Goal: Information Seeking & Learning: Find specific fact

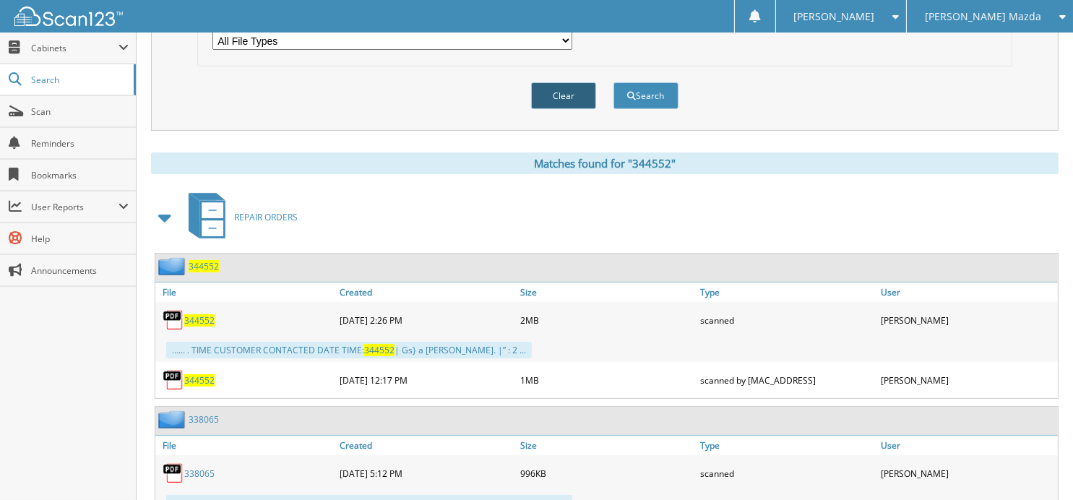
click at [585, 82] on button "Clear" at bounding box center [563, 95] width 65 height 27
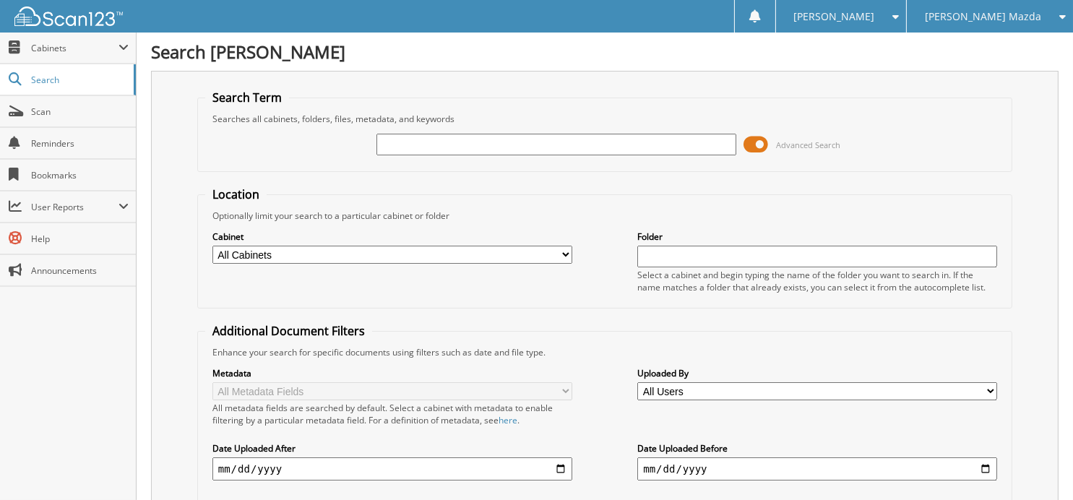
click at [503, 142] on input "text" at bounding box center [557, 145] width 360 height 22
type input "344559"
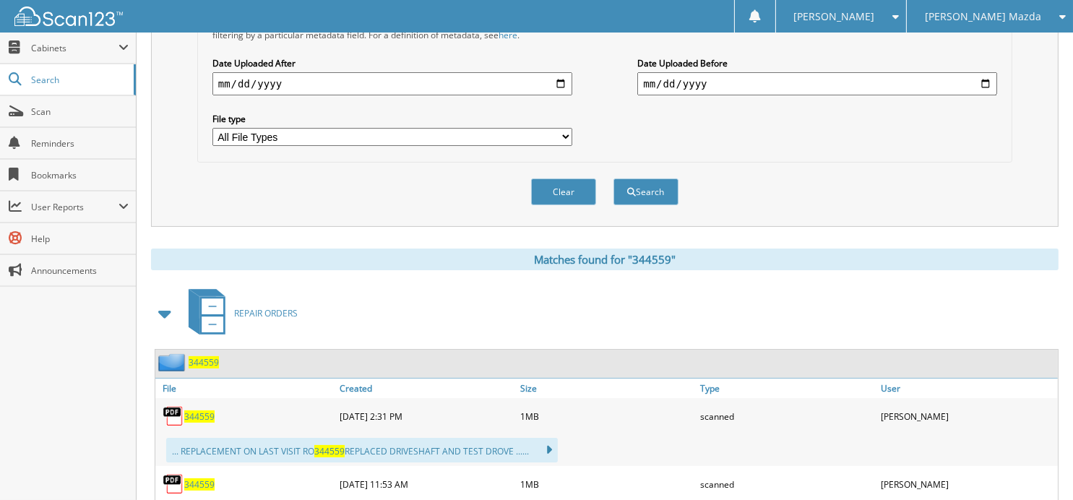
scroll to position [506, 0]
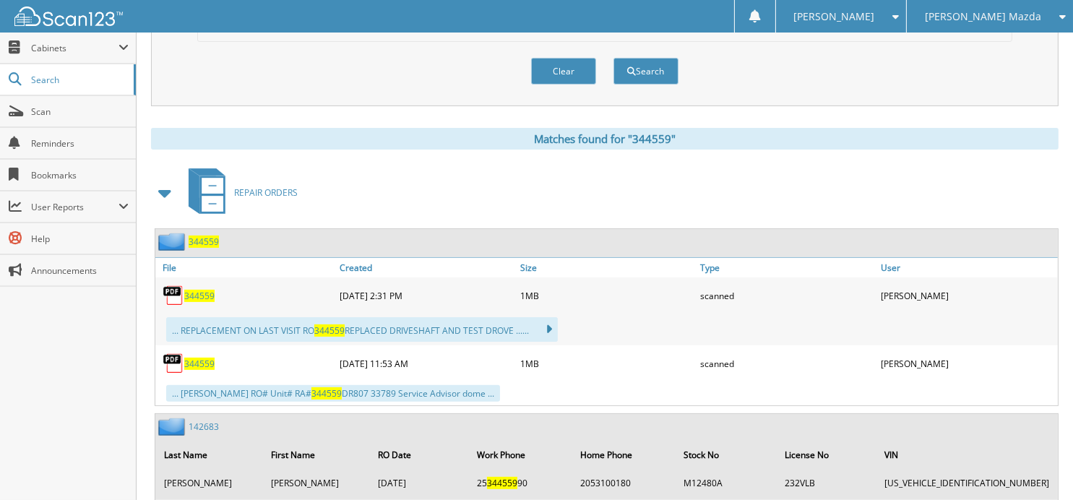
click at [199, 290] on span "344559" at bounding box center [199, 296] width 30 height 12
click at [549, 62] on button "Clear" at bounding box center [563, 71] width 65 height 27
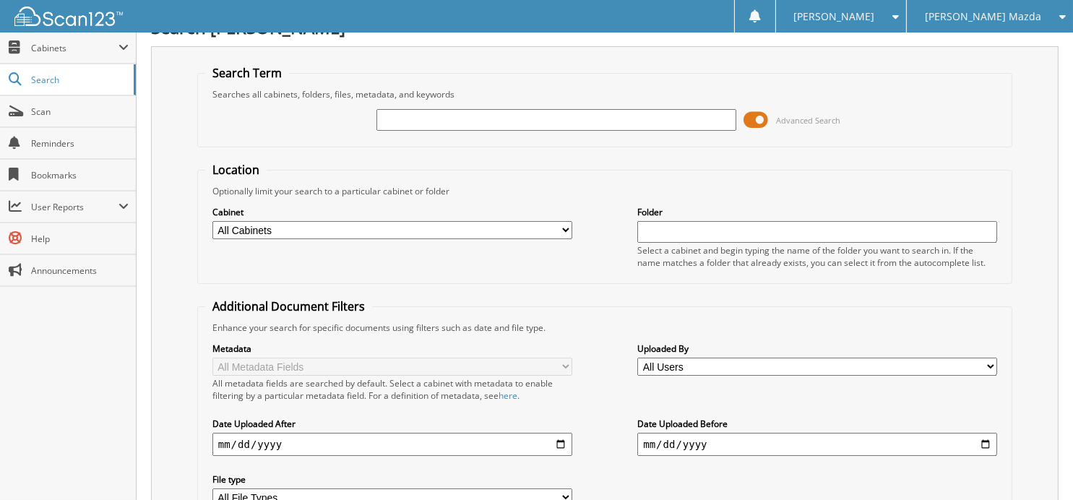
scroll to position [0, 0]
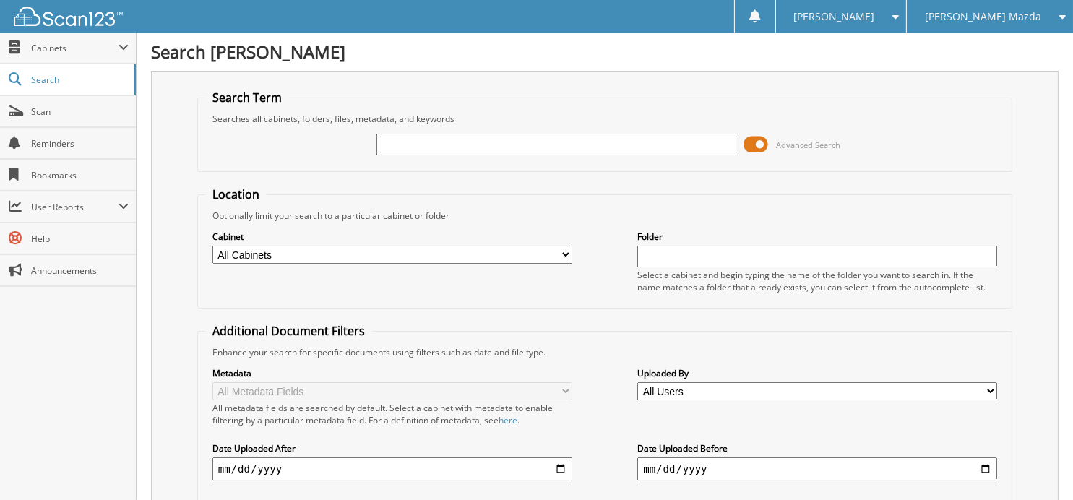
click at [447, 137] on input "text" at bounding box center [557, 145] width 360 height 22
click at [382, 143] on input "text" at bounding box center [557, 145] width 360 height 22
type input "344559"
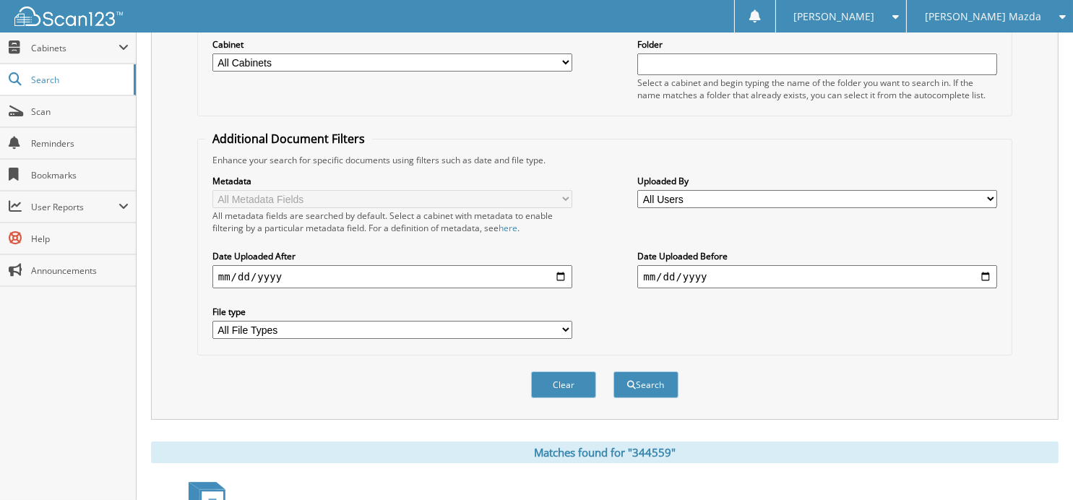
scroll to position [96, 0]
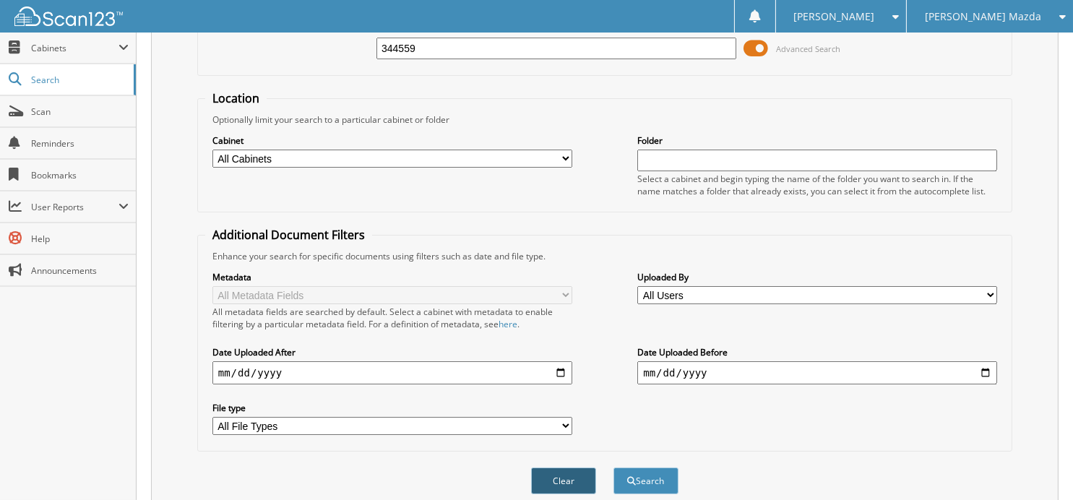
click at [567, 468] on button "Clear" at bounding box center [563, 481] width 65 height 27
click at [440, 46] on input "text" at bounding box center [557, 49] width 360 height 22
type input "343701"
click at [614, 468] on button "Search" at bounding box center [646, 481] width 65 height 27
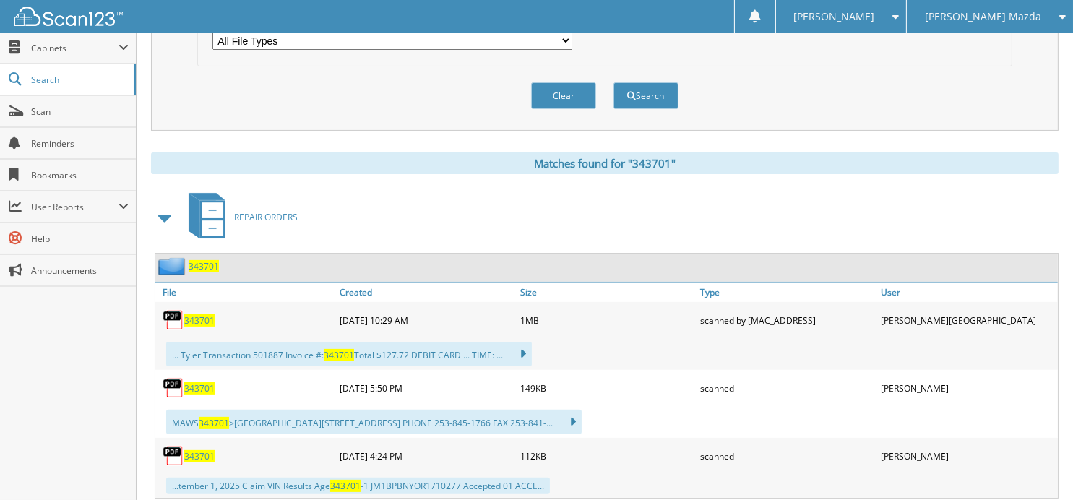
scroll to position [506, 0]
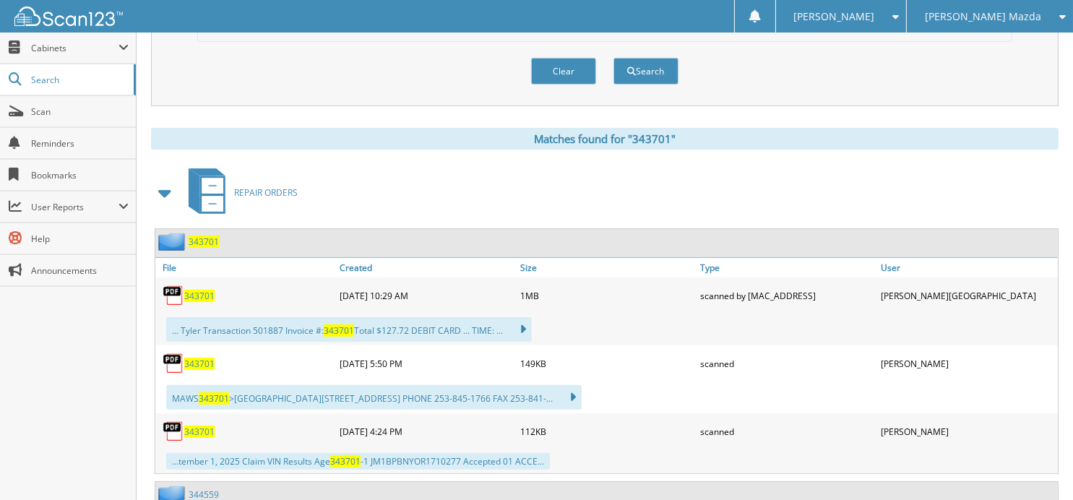
click at [204, 290] on span "343701" at bounding box center [199, 296] width 30 height 12
click at [562, 61] on button "Clear" at bounding box center [563, 71] width 65 height 27
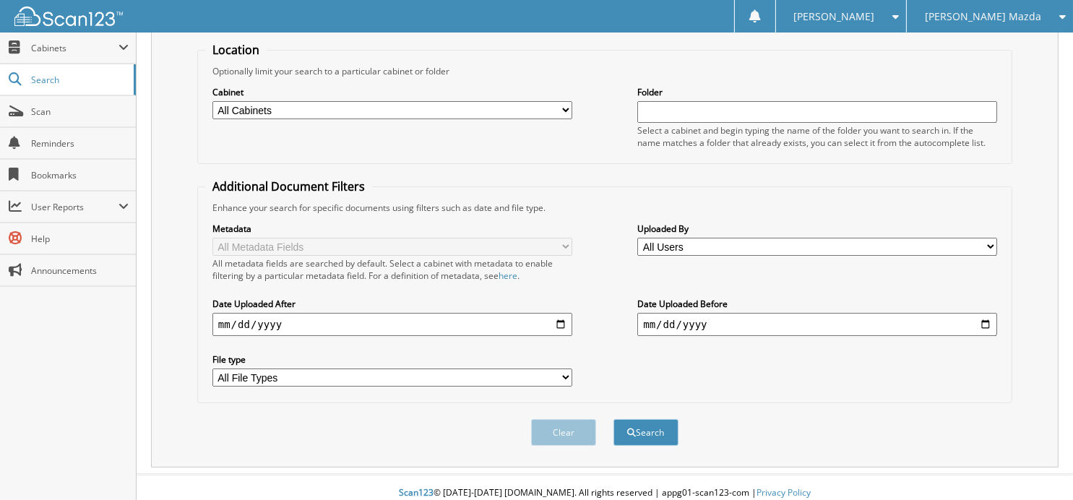
scroll to position [25, 0]
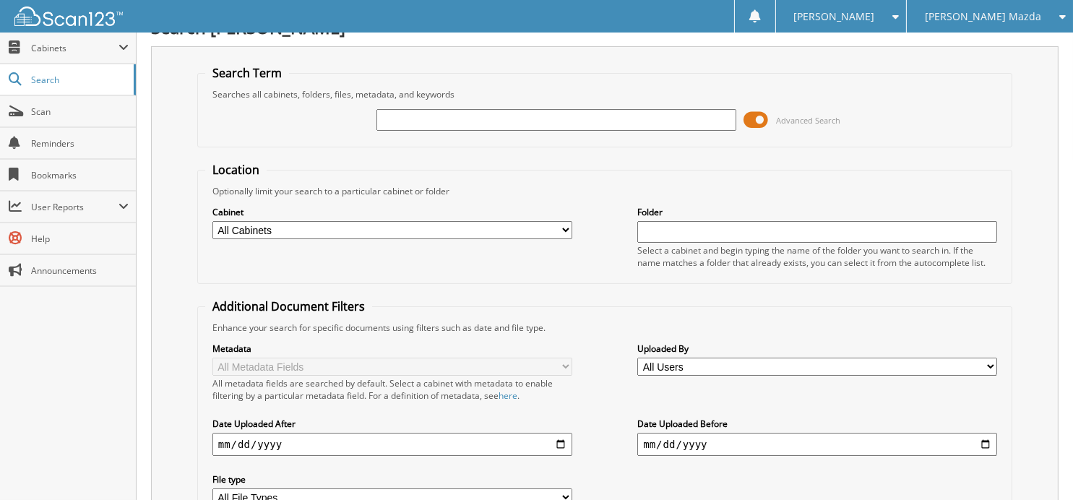
click at [506, 117] on input "text" at bounding box center [557, 120] width 360 height 22
type input "343701"
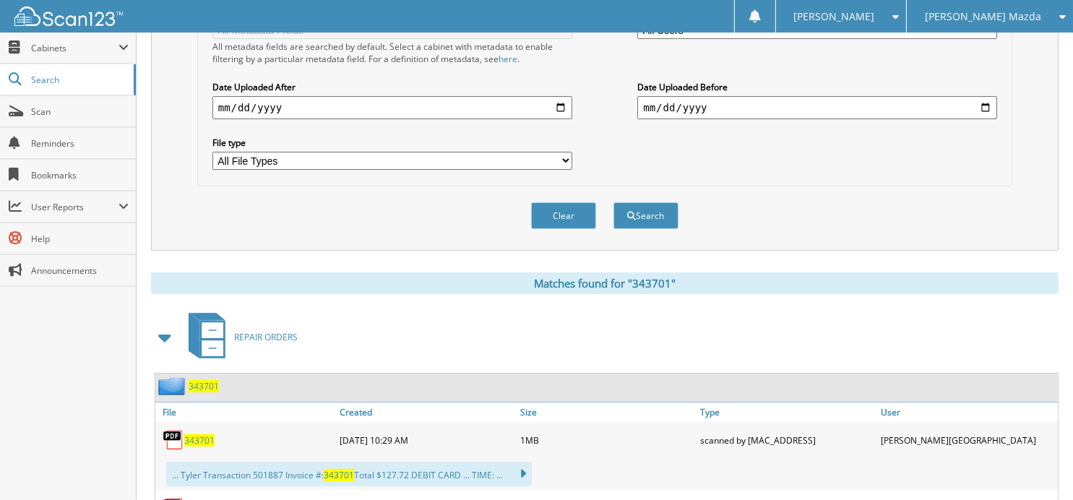
scroll to position [554, 0]
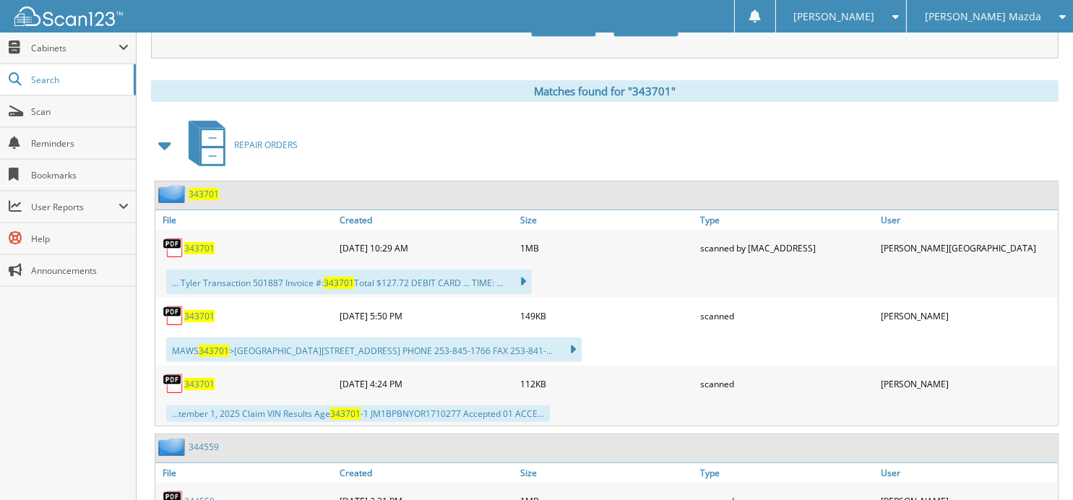
click at [206, 242] on span "343701" at bounding box center [199, 248] width 30 height 12
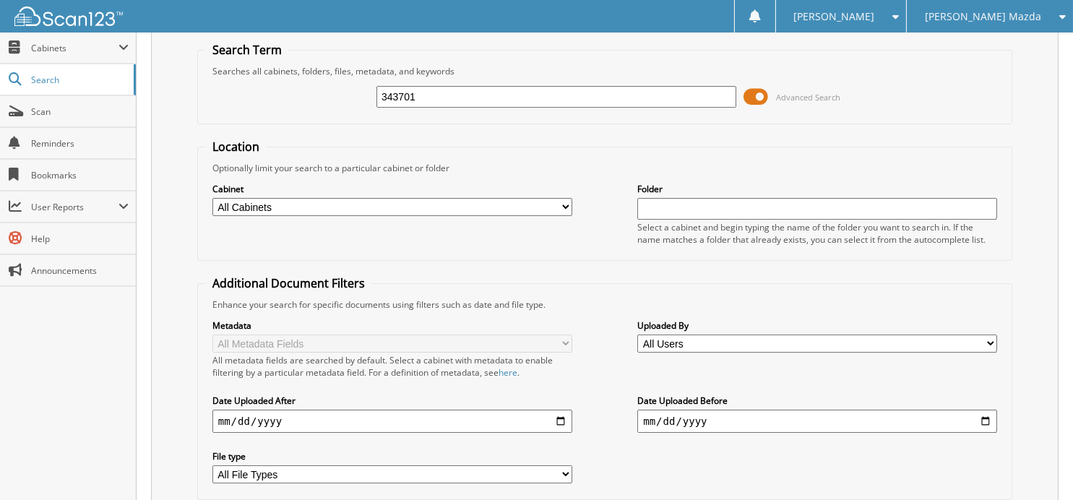
scroll to position [0, 0]
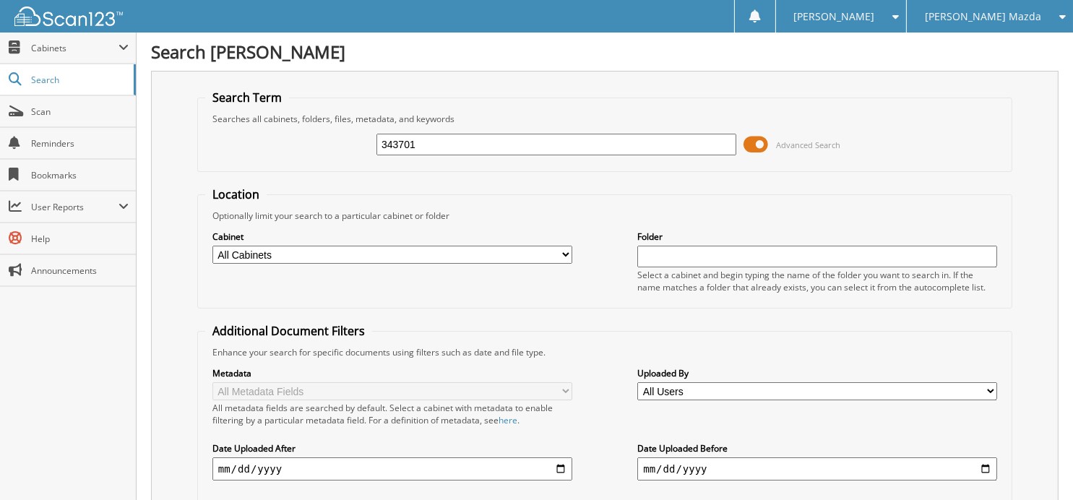
drag, startPoint x: 471, startPoint y: 148, endPoint x: 290, endPoint y: 157, distance: 181.6
click at [290, 157] on div "343701 Advanced Search" at bounding box center [604, 144] width 799 height 39
type input "344720"
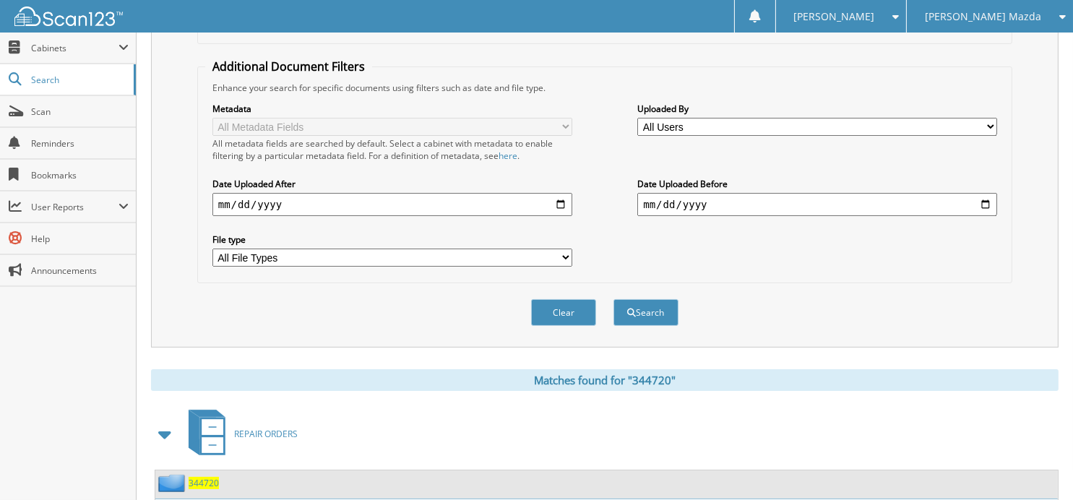
scroll to position [377, 0]
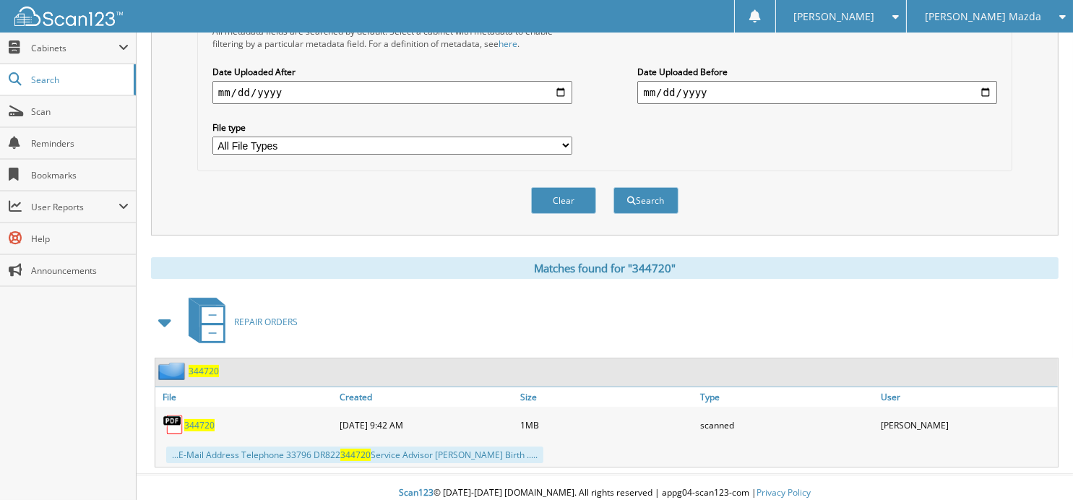
click at [203, 419] on span "344720" at bounding box center [199, 425] width 30 height 12
click at [550, 194] on button "Clear" at bounding box center [563, 200] width 65 height 27
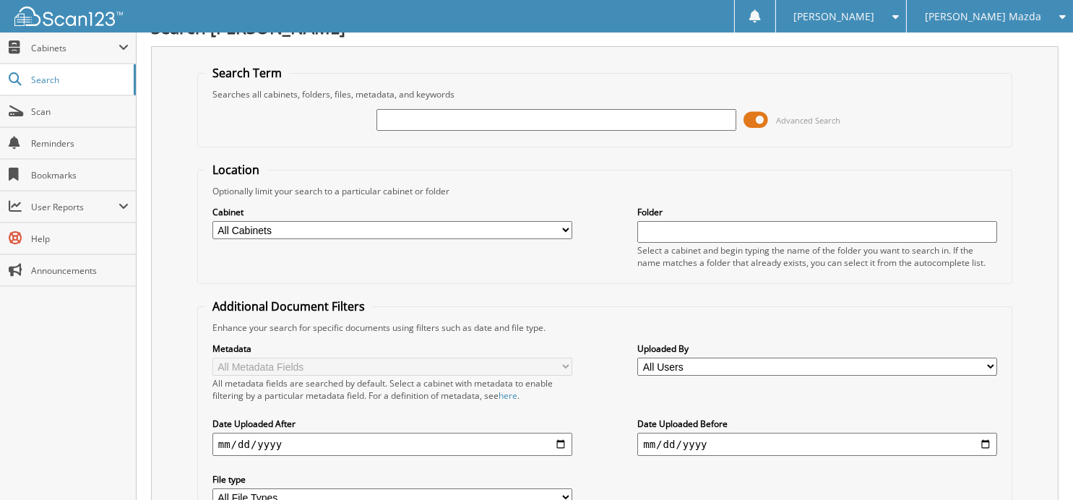
scroll to position [0, 0]
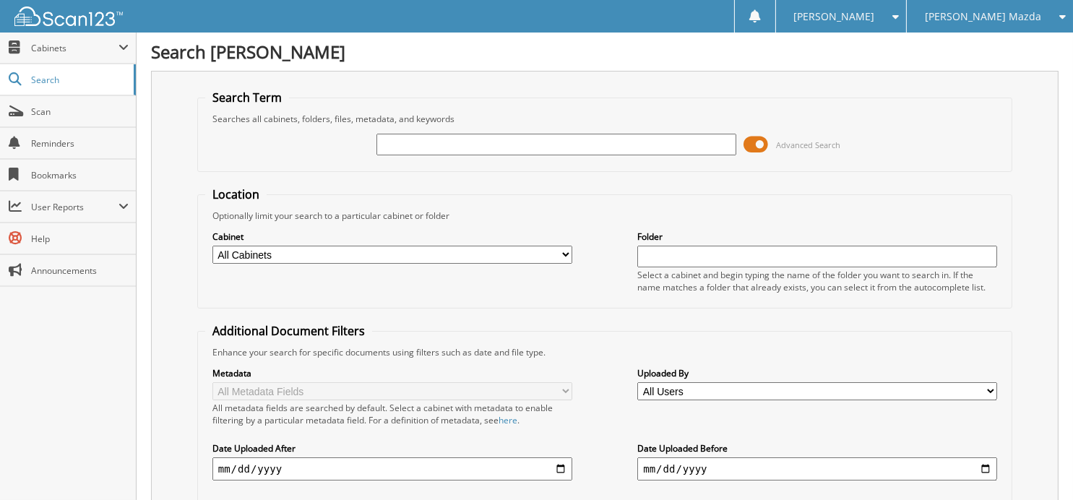
click at [512, 140] on input "text" at bounding box center [557, 145] width 360 height 22
type input "344967"
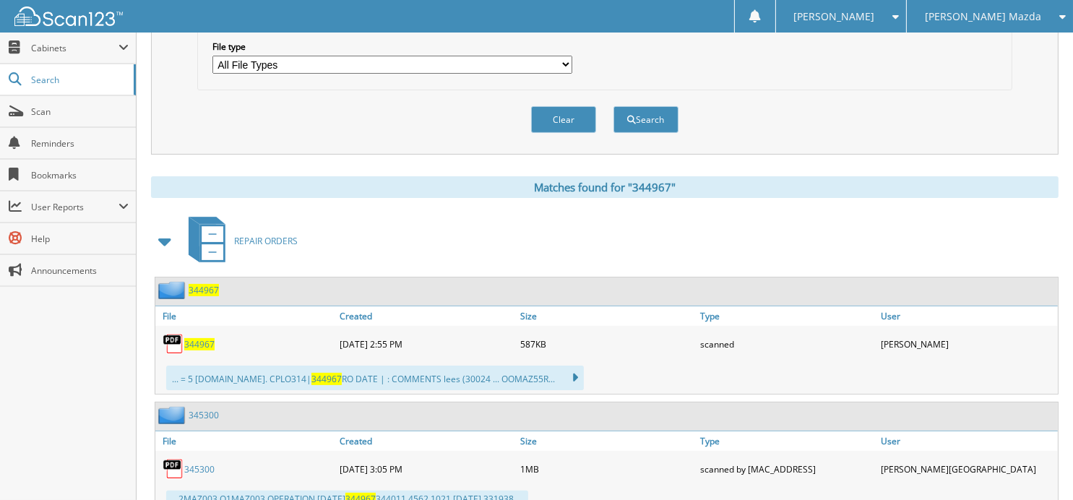
scroll to position [500, 0]
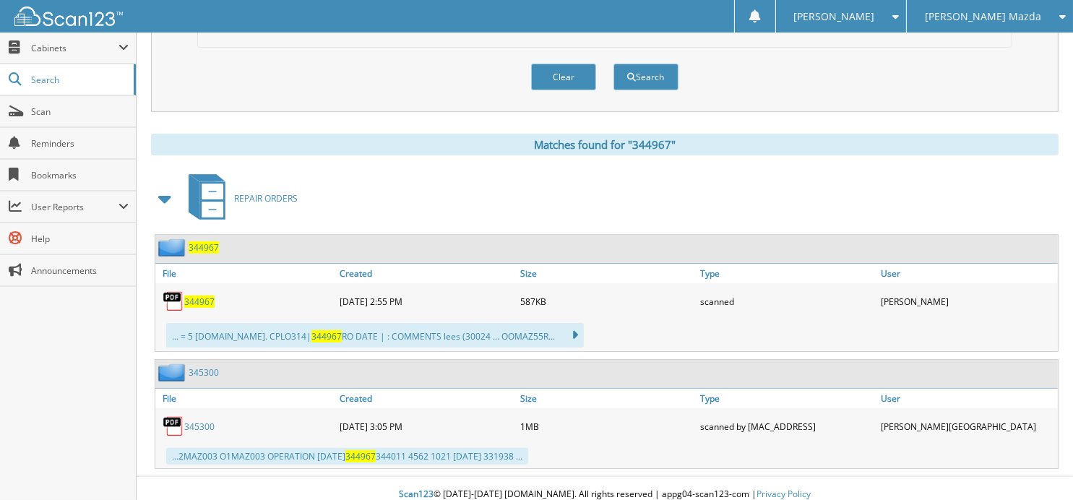
click at [198, 296] on span "344967" at bounding box center [199, 302] width 30 height 12
click at [571, 70] on button "Clear" at bounding box center [563, 77] width 65 height 27
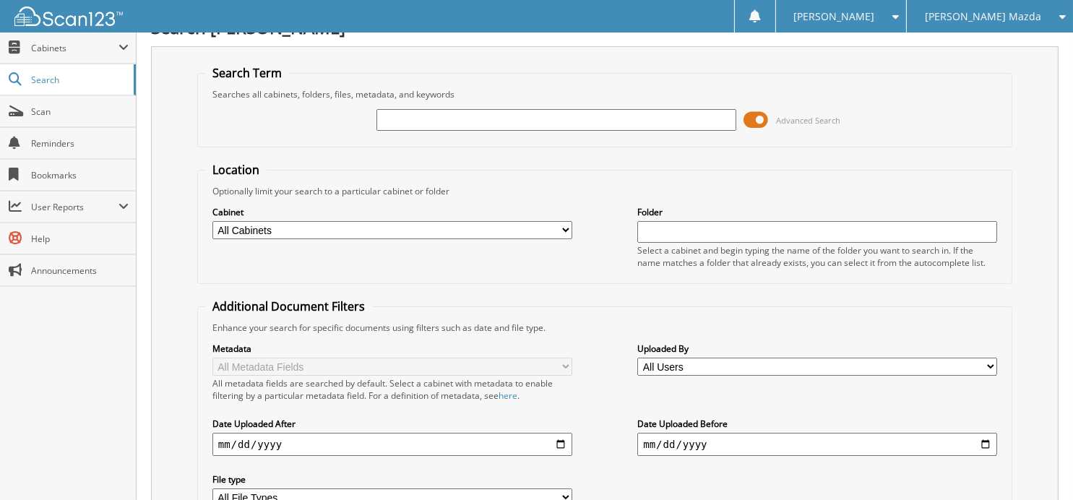
scroll to position [0, 0]
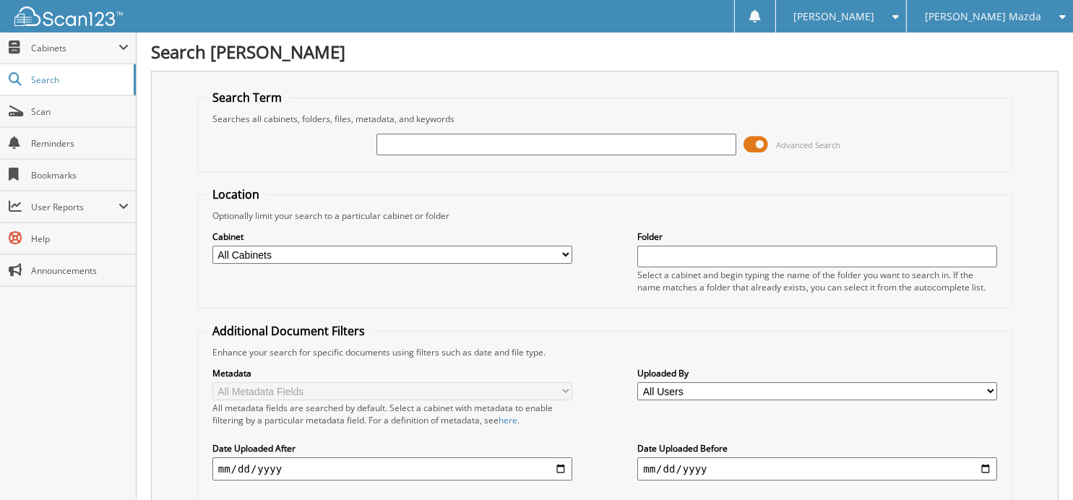
click at [438, 150] on input "text" at bounding box center [557, 145] width 360 height 22
type input "344011"
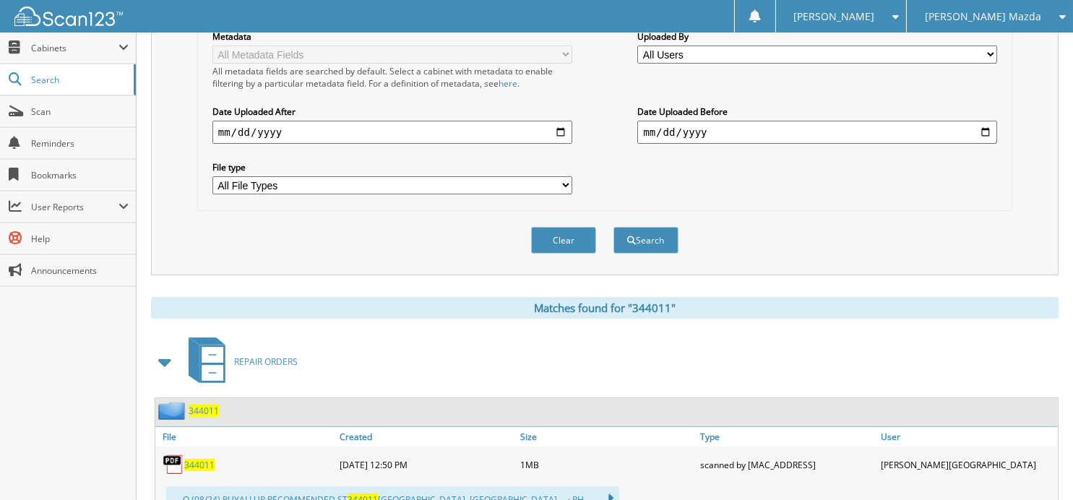
scroll to position [481, 0]
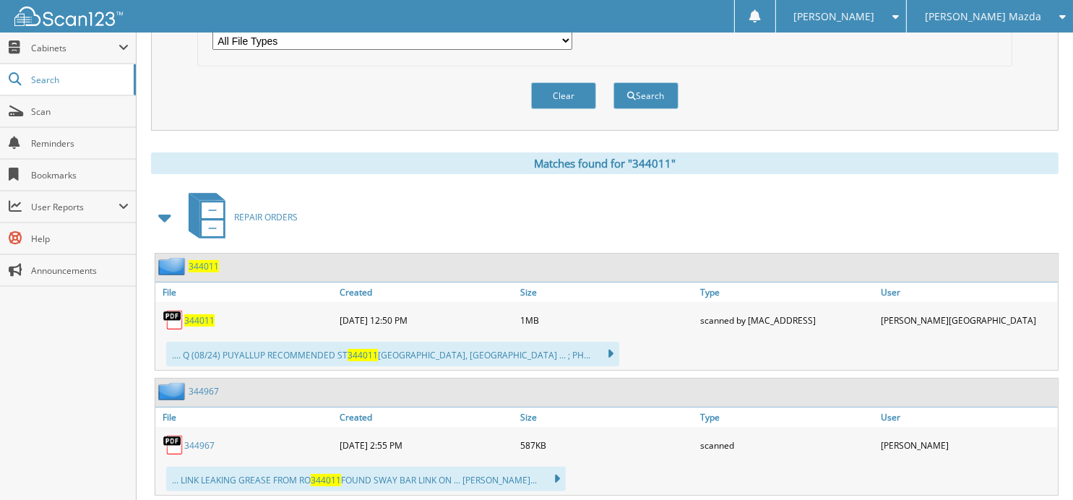
click at [198, 314] on span "344011" at bounding box center [199, 320] width 30 height 12
click at [554, 95] on button "Clear" at bounding box center [563, 95] width 65 height 27
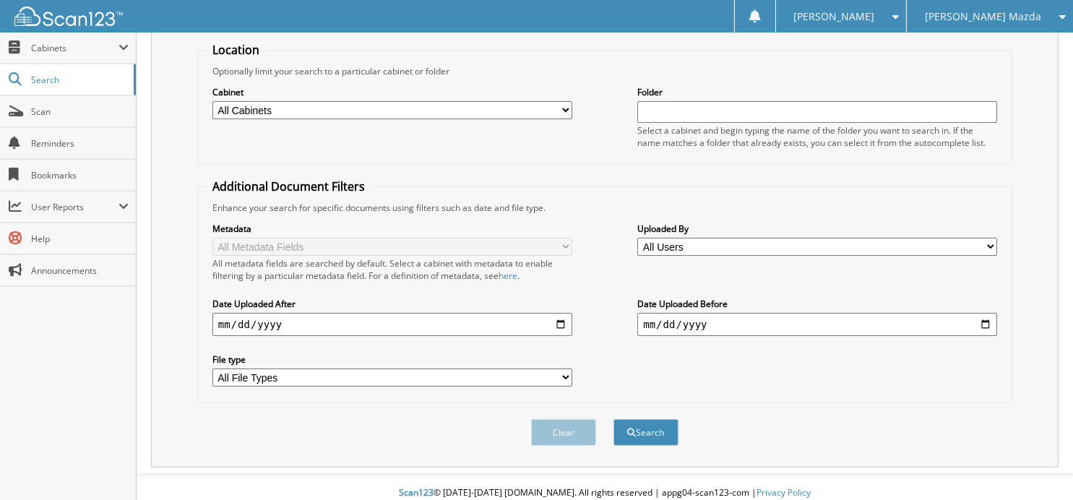
scroll to position [48, 0]
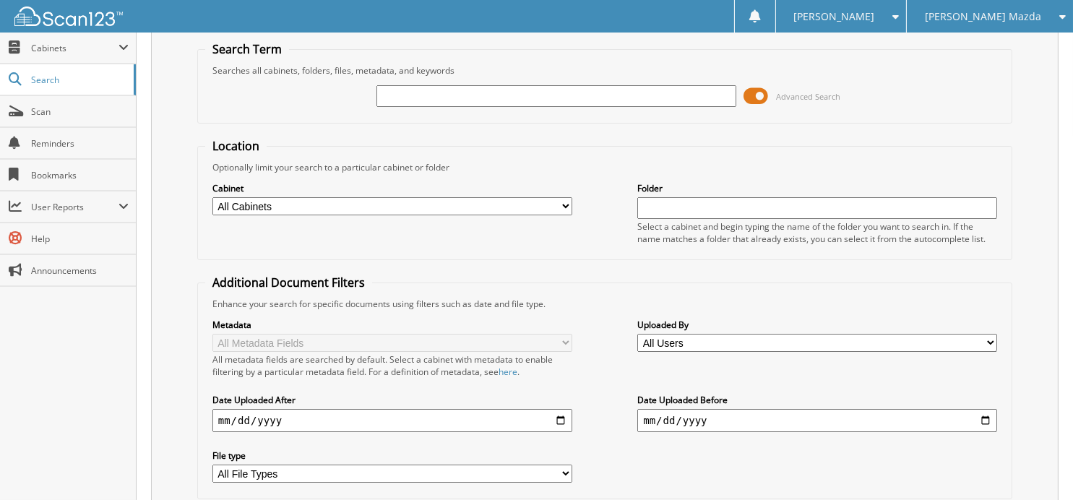
click at [507, 100] on input "text" at bounding box center [557, 96] width 360 height 22
type input "344924"
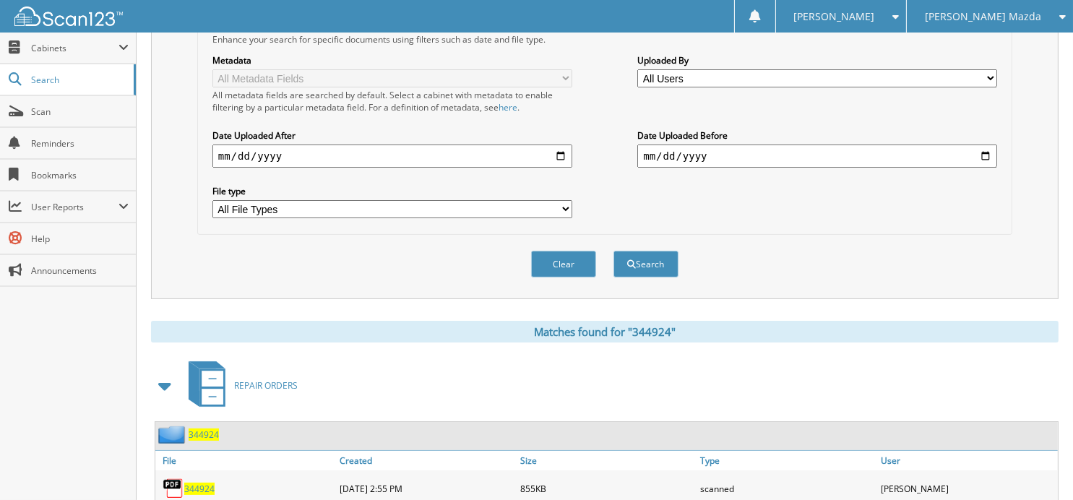
scroll to position [384, 0]
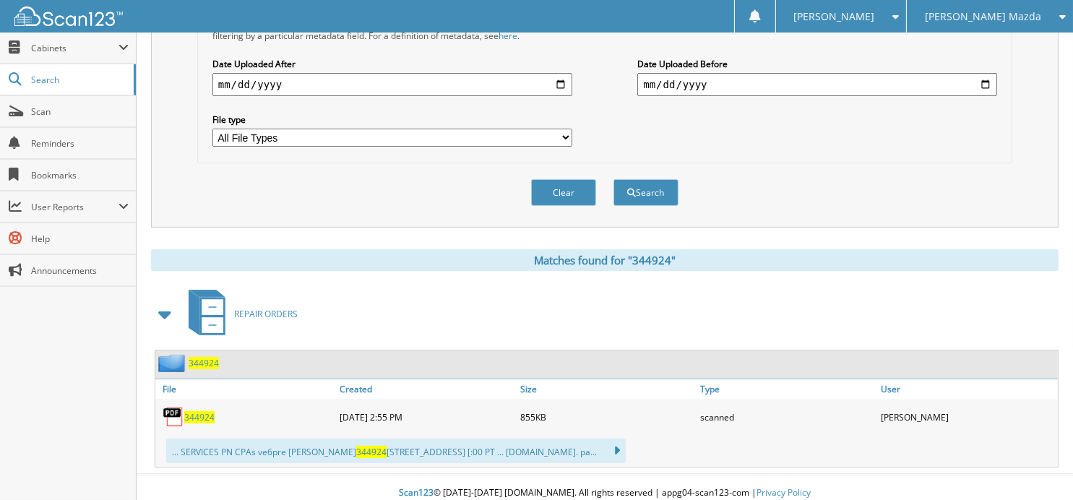
click at [202, 411] on span "344924" at bounding box center [199, 417] width 30 height 12
click at [580, 179] on button "Clear" at bounding box center [563, 192] width 65 height 27
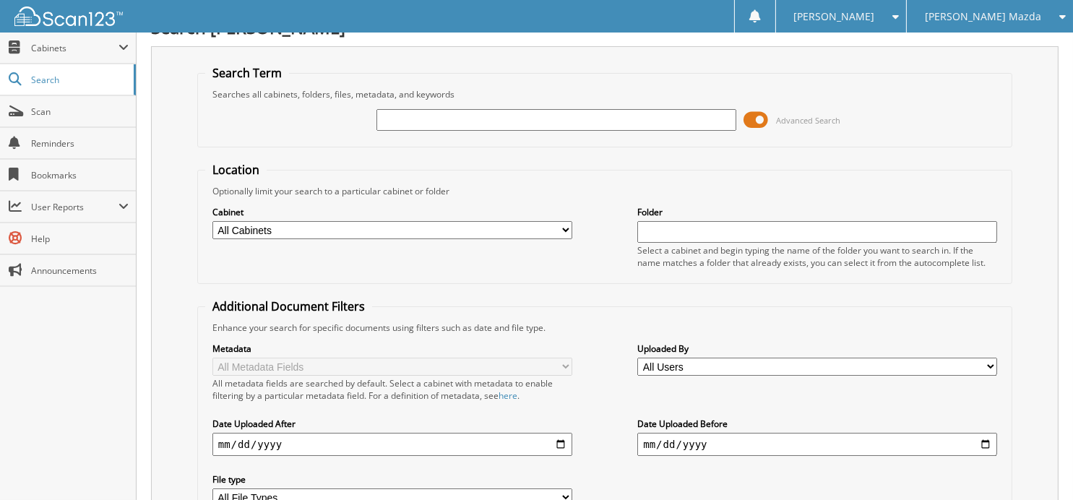
scroll to position [0, 0]
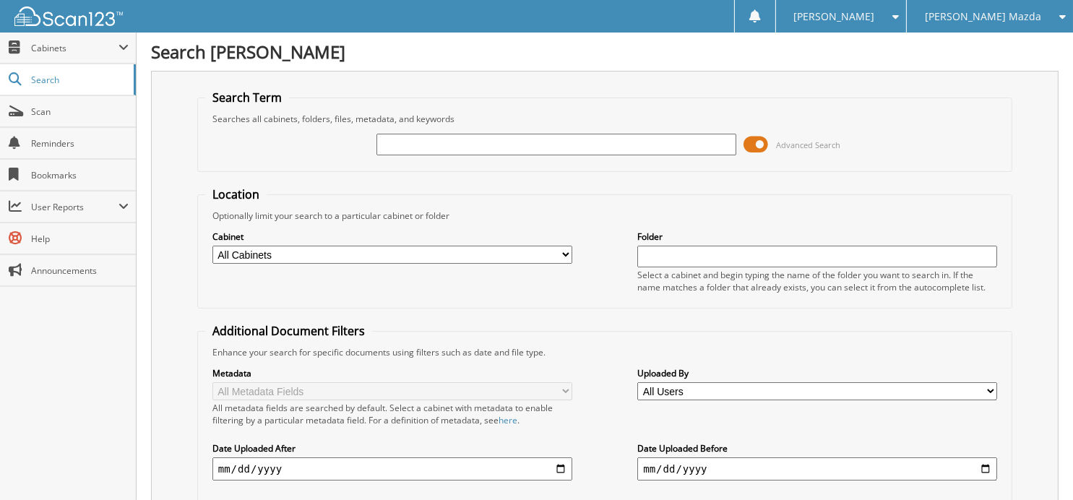
click at [480, 149] on input "text" at bounding box center [557, 145] width 360 height 22
type input "344824"
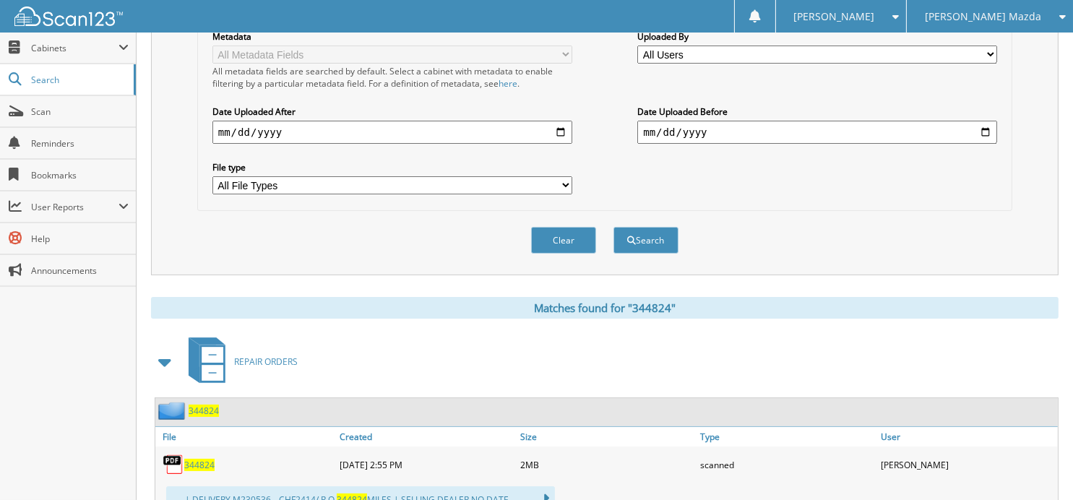
scroll to position [481, 0]
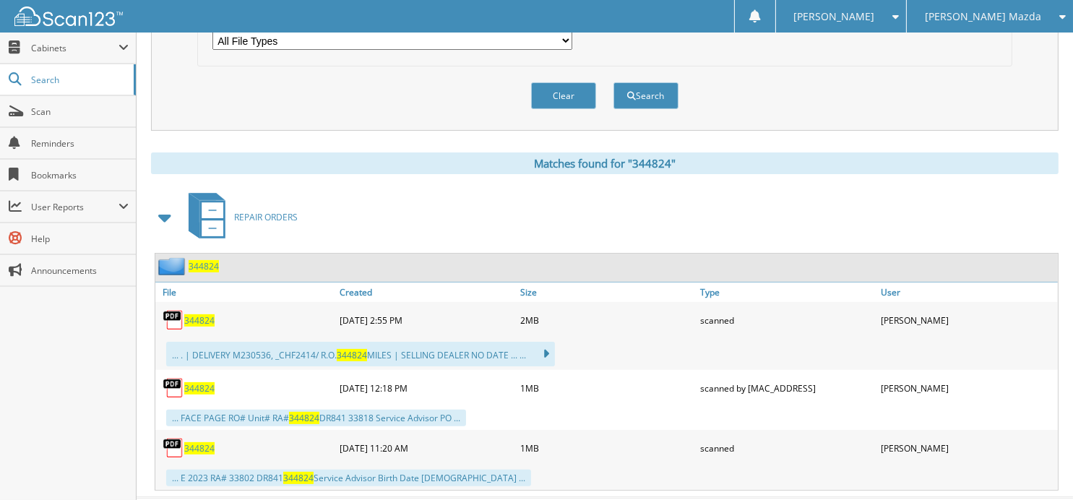
click at [194, 314] on span "344824" at bounding box center [199, 320] width 30 height 12
click at [565, 82] on button "Clear" at bounding box center [563, 95] width 65 height 27
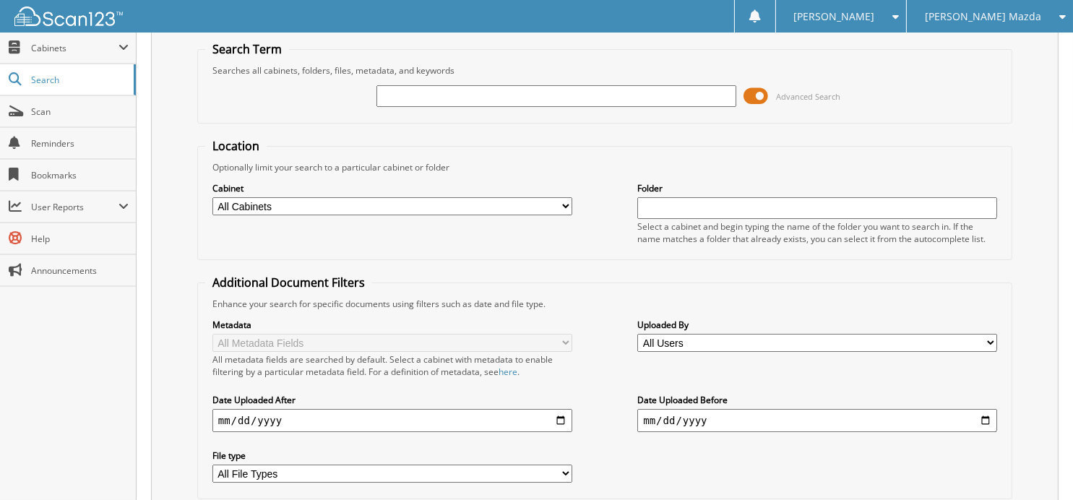
scroll to position [0, 0]
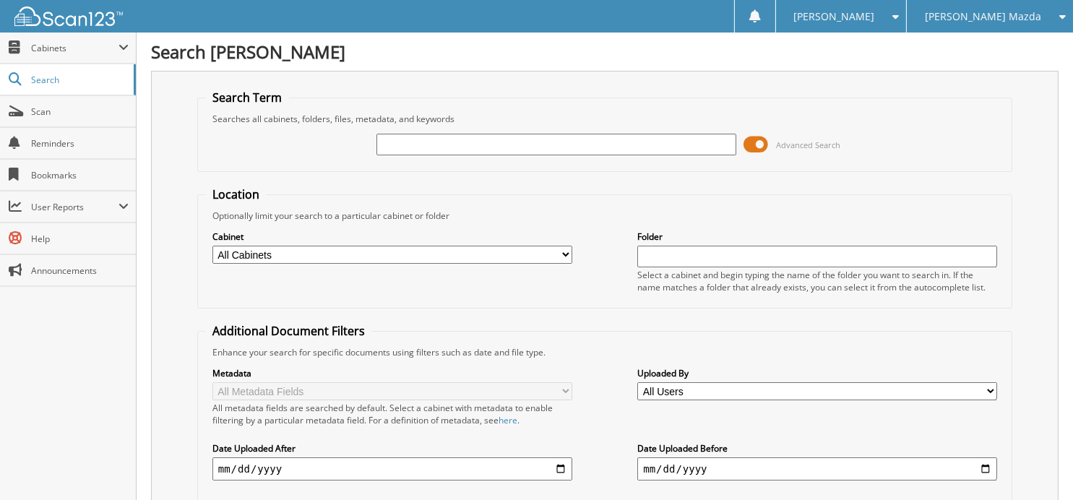
click at [506, 142] on input "text" at bounding box center [557, 145] width 360 height 22
type input "342201"
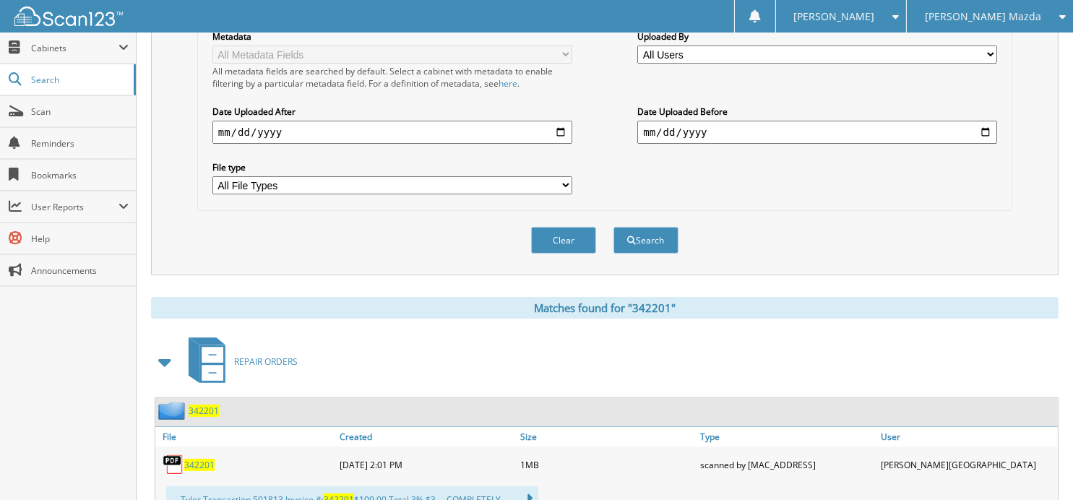
scroll to position [506, 0]
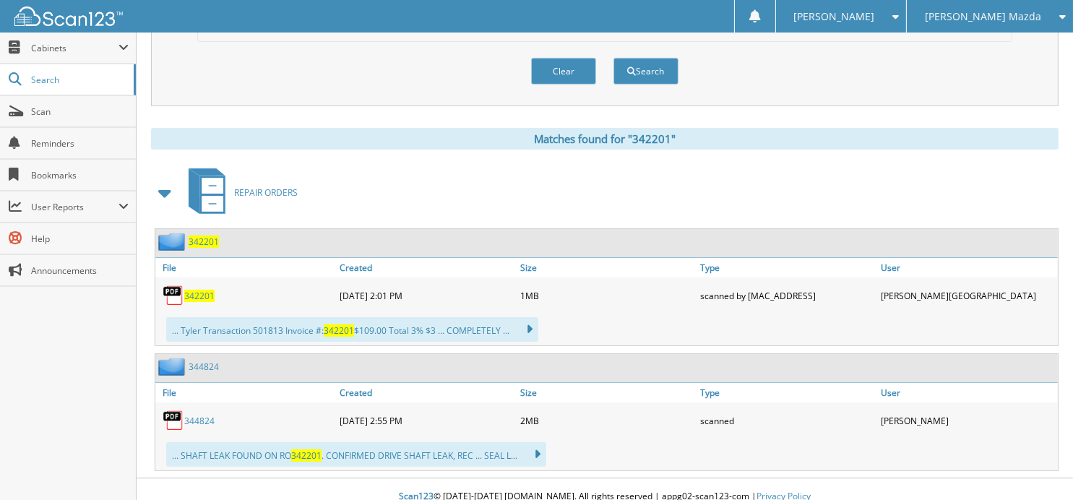
click at [194, 290] on span "342201" at bounding box center [199, 296] width 30 height 12
